Goal: Task Accomplishment & Management: Manage account settings

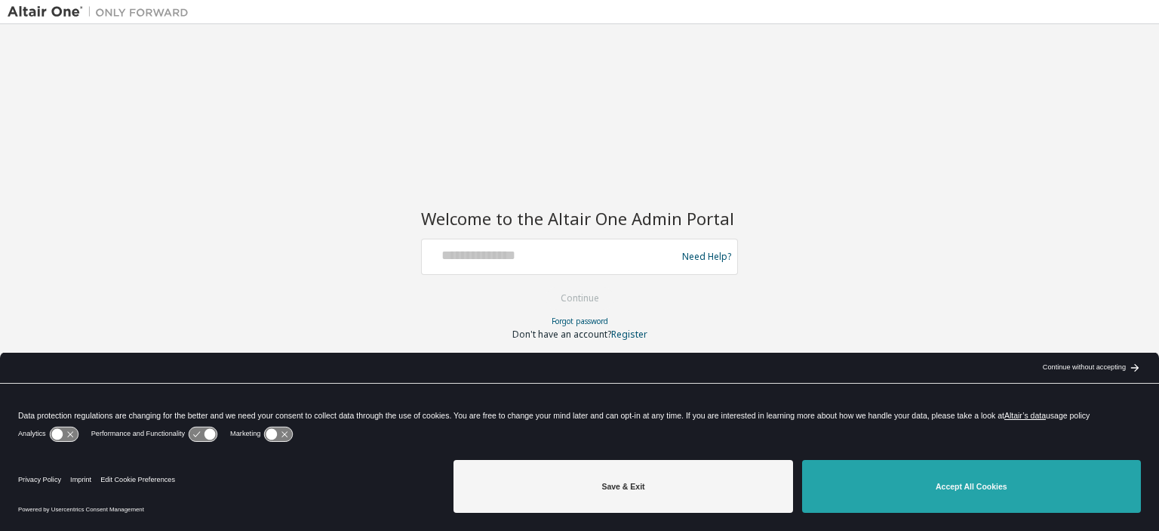
click at [916, 494] on button "Accept All Cookies" at bounding box center [971, 486] width 339 height 53
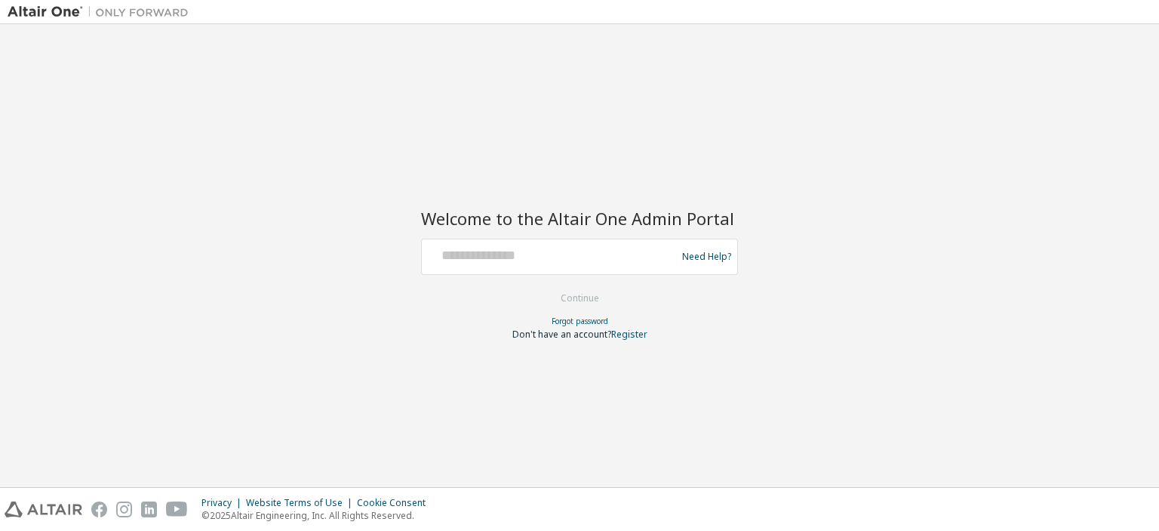
click at [472, 265] on div at bounding box center [551, 256] width 247 height 29
click at [456, 256] on input "text" at bounding box center [551, 253] width 247 height 22
type input "**********"
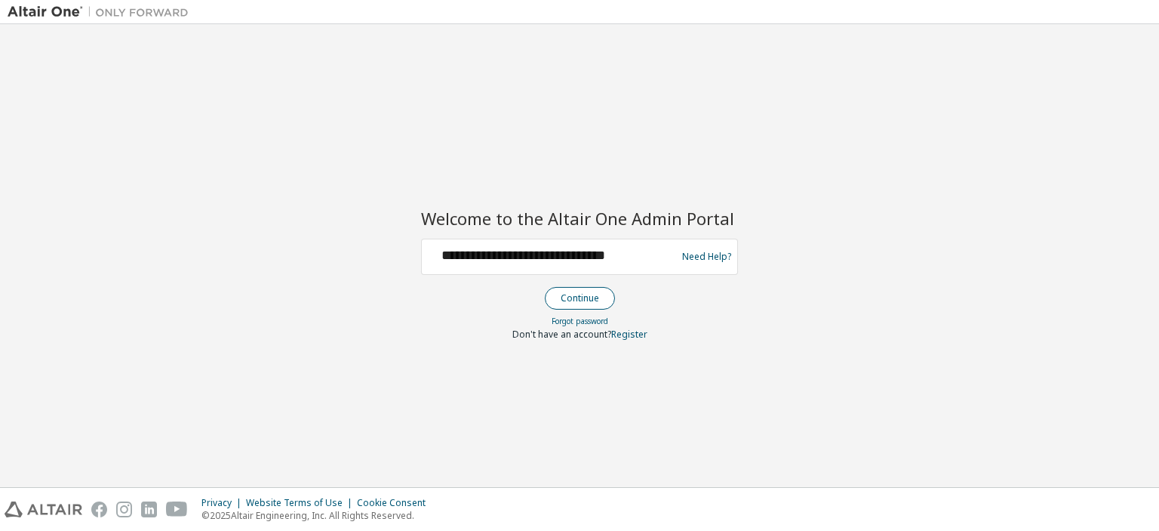
click at [584, 303] on button "Continue" at bounding box center [580, 298] width 70 height 23
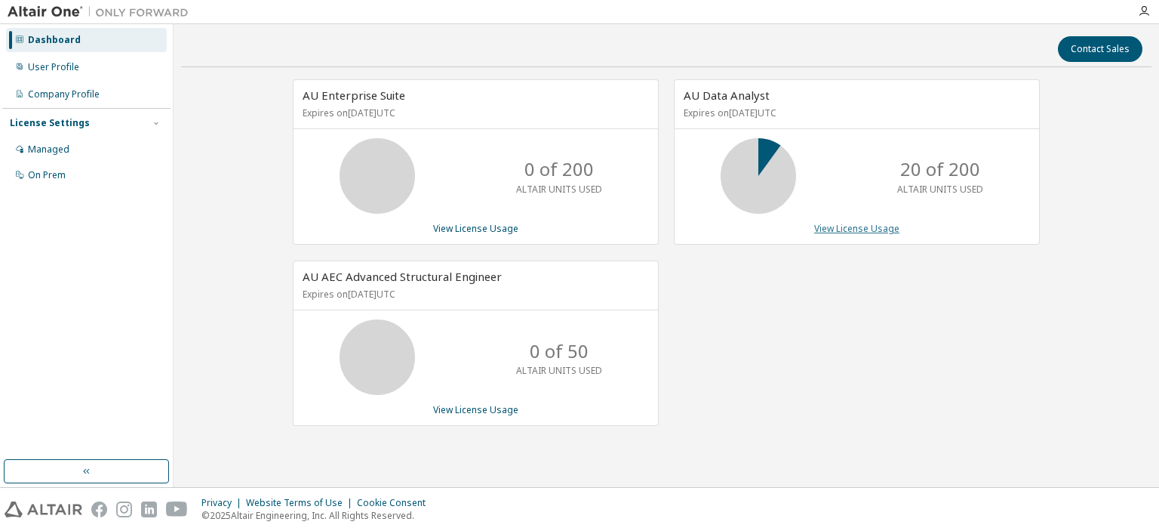
click at [876, 229] on link "View License Usage" at bounding box center [856, 228] width 85 height 13
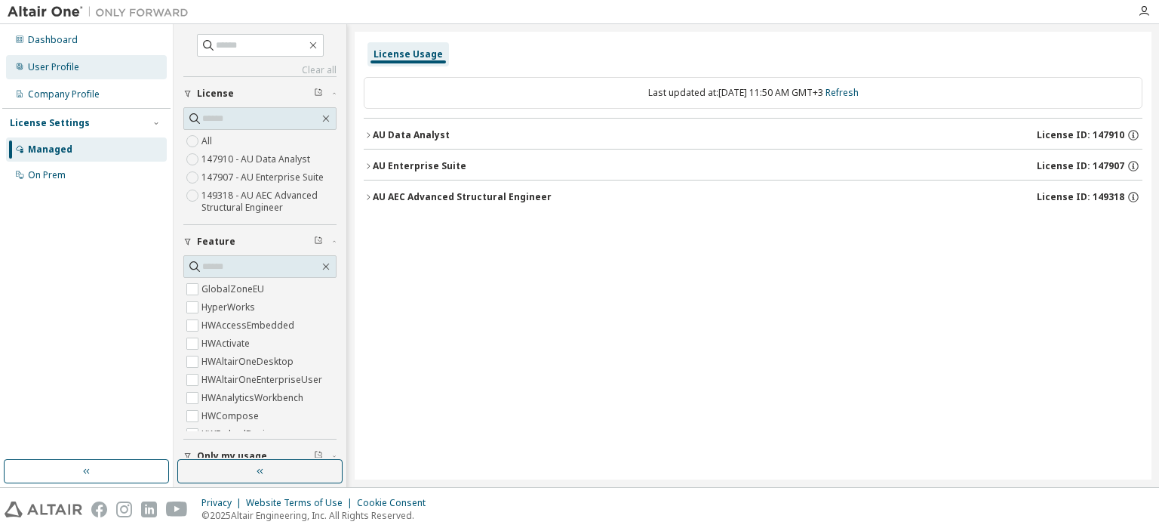
click at [48, 67] on div "User Profile" at bounding box center [53, 67] width 51 height 12
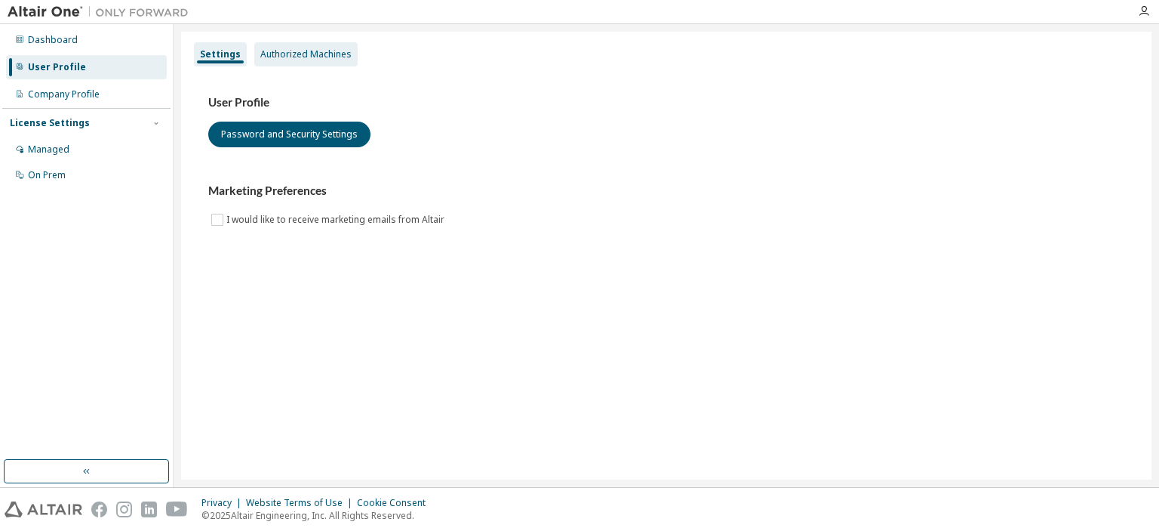
click at [279, 57] on div "Authorized Machines" at bounding box center [305, 54] width 91 height 12
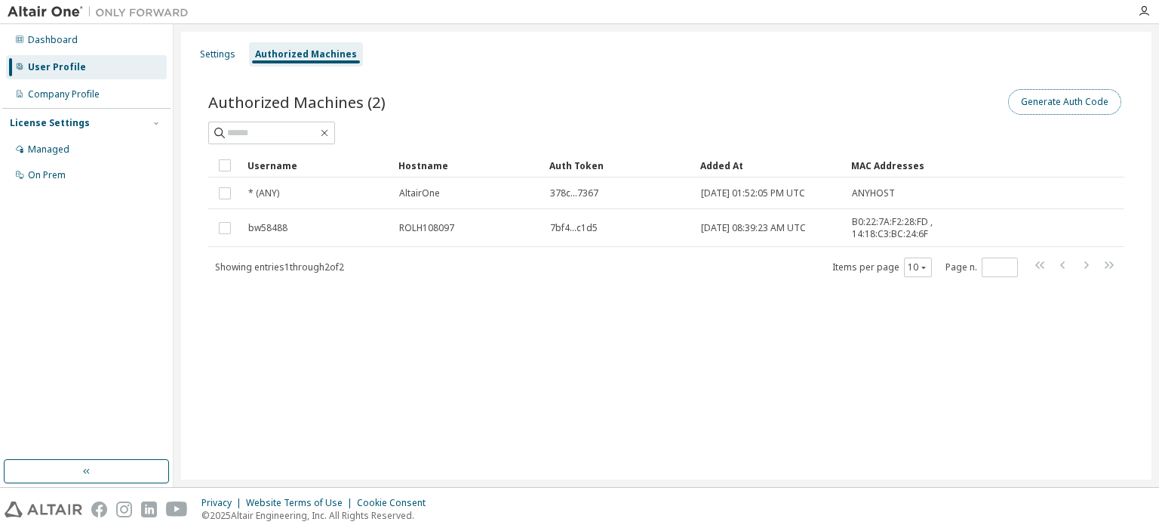
click at [1039, 111] on button "Generate Auth Code" at bounding box center [1064, 102] width 113 height 26
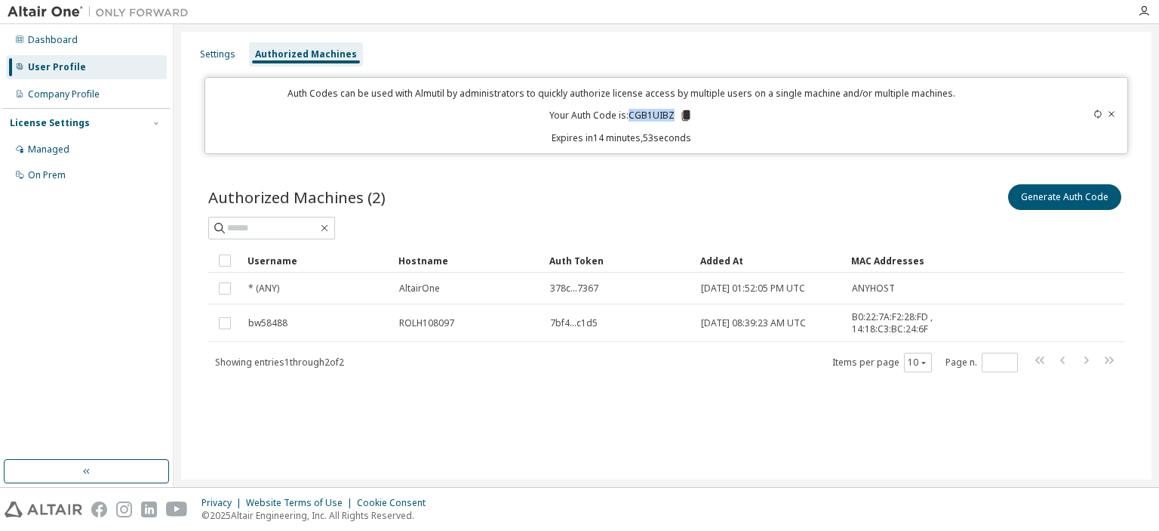
drag, startPoint x: 631, startPoint y: 114, endPoint x: 673, endPoint y: 113, distance: 42.3
click at [673, 113] on p "Your Auth Code is: CGB1UIBZ" at bounding box center [620, 116] width 143 height 14
copy p "CGB1UIBZ"
click at [47, 152] on div "Managed" at bounding box center [49, 149] width 42 height 12
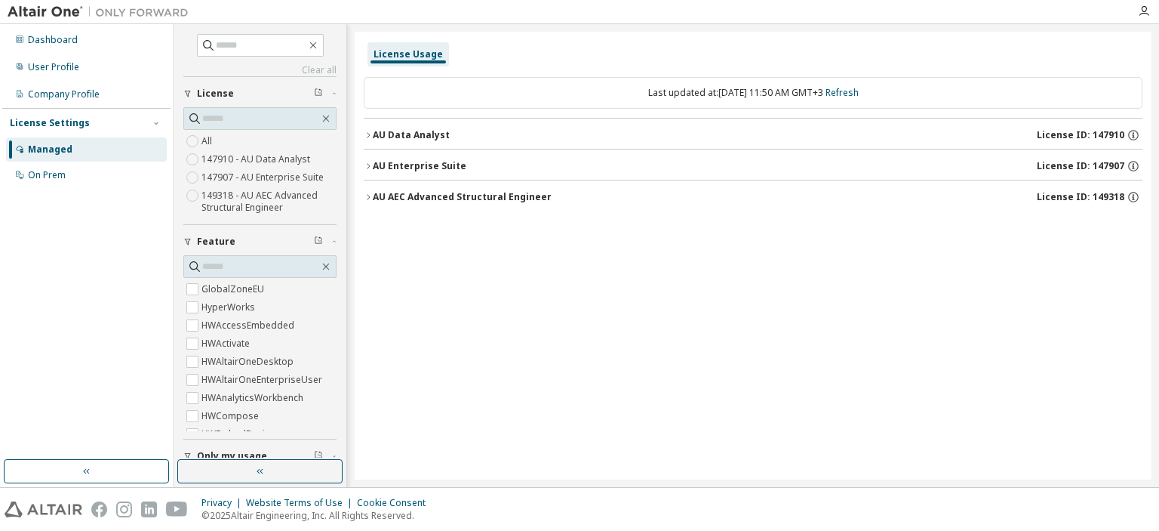
click at [706, 286] on div "License Usage Last updated at: Tue 2025-09-09 11:50 AM GMT+3 Refresh AU Data An…" at bounding box center [753, 256] width 797 height 448
click at [611, 294] on div "License Usage Last updated at: Tue 2025-09-09 11:50 AM GMT+3 Refresh AU Data An…" at bounding box center [753, 256] width 797 height 448
click at [385, 337] on div "License Usage Last updated at: Tue 2025-09-09 11:50 AM GMT+3 Refresh AU Data An…" at bounding box center [753, 256] width 797 height 448
